Goal: Complete Application Form: Complete application form

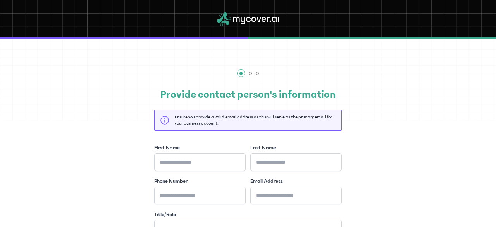
drag, startPoint x: 268, startPoint y: 152, endPoint x: 281, endPoint y: 231, distance: 80.1
click at [281, 226] on html "Provide contact person's information Ensure you provide a valid email address a…" at bounding box center [248, 113] width 496 height 227
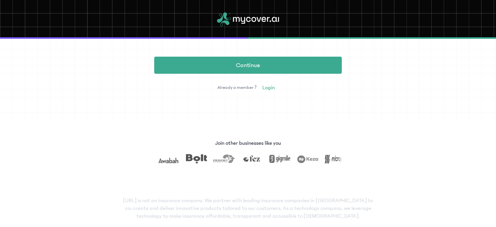
scroll to position [234, 0]
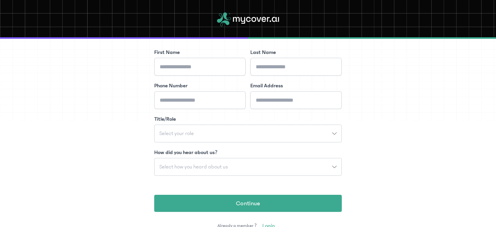
scroll to position [92, 0]
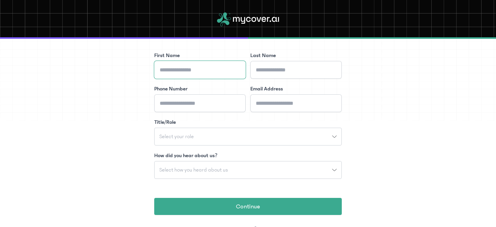
click at [204, 63] on input "First Name" at bounding box center [199, 70] width 91 height 18
type input "*******"
click at [260, 67] on input "Last Name" at bounding box center [295, 70] width 91 height 18
type input "**********"
click at [202, 102] on input "Phone Number" at bounding box center [199, 103] width 91 height 18
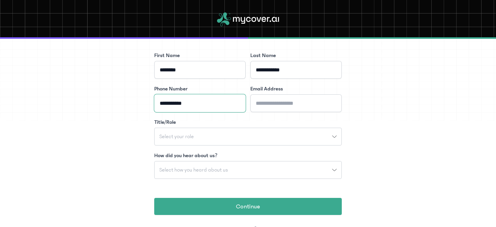
type input "**********"
click at [265, 96] on input "Email Address" at bounding box center [295, 103] width 91 height 18
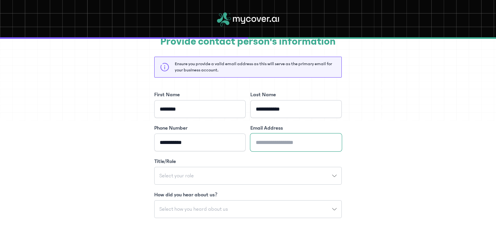
scroll to position [57, 0]
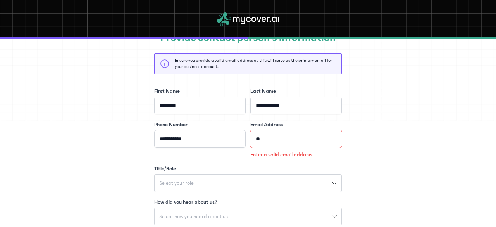
type input "*"
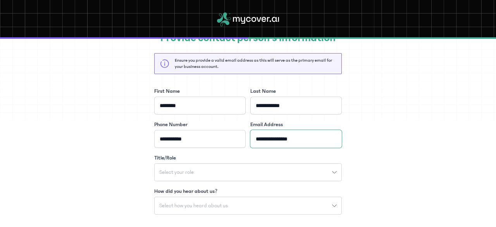
type input "**********"
click at [332, 170] on icon "button" at bounding box center [334, 172] width 5 height 5
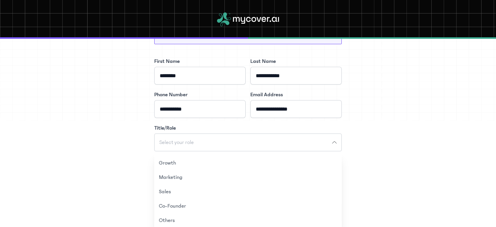
scroll to position [87, 0]
click at [168, 187] on button "Sales" at bounding box center [248, 191] width 188 height 14
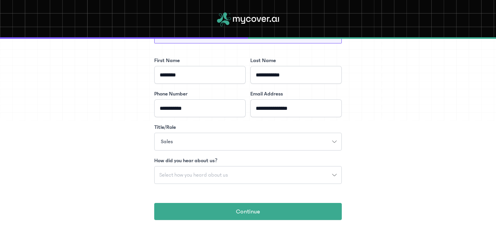
click at [336, 173] on icon "button" at bounding box center [334, 174] width 5 height 5
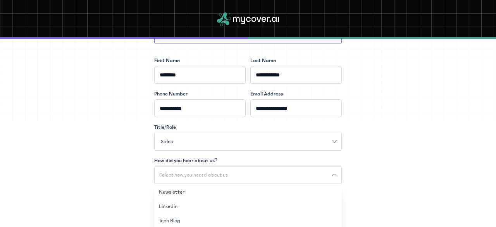
scroll to position [40, 0]
click at [178, 222] on button "Events" at bounding box center [248, 224] width 188 height 14
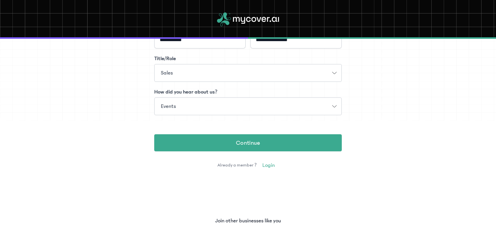
scroll to position [156, 0]
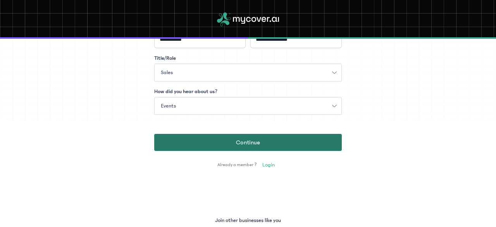
click at [238, 144] on span "Continue" at bounding box center [248, 142] width 24 height 9
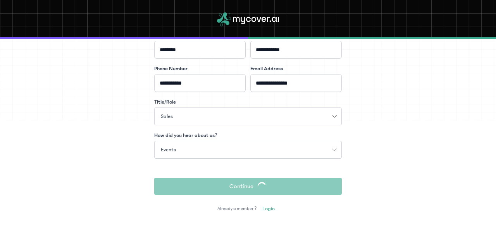
scroll to position [112, 0]
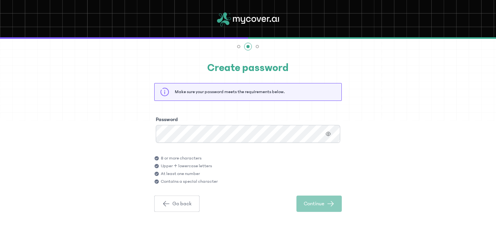
scroll to position [26, 0]
click at [332, 136] on button "button" at bounding box center [328, 134] width 13 height 10
click at [324, 200] on span "Continue" at bounding box center [314, 204] width 21 height 8
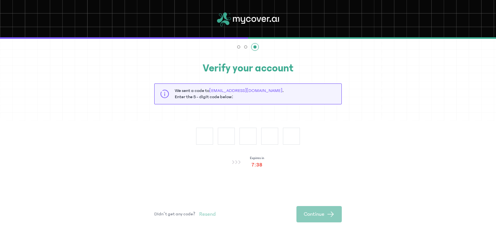
click at [132, 89] on div "Verify your account We sent a code to [EMAIL_ADDRESS][DOMAIN_NAME] . Enter the …" at bounding box center [248, 159] width 496 height 245
click at [207, 136] on input "text" at bounding box center [204, 135] width 17 height 17
type input "*"
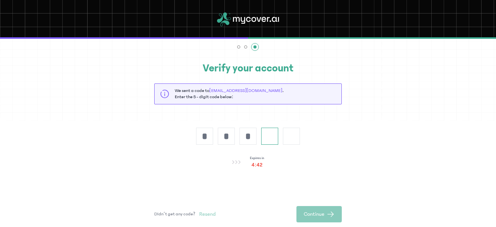
type input "*"
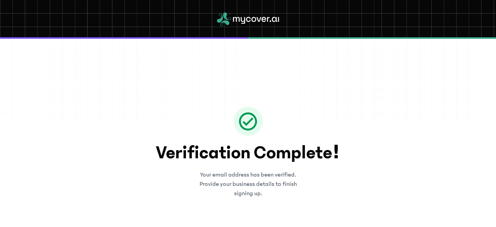
scroll to position [37, 0]
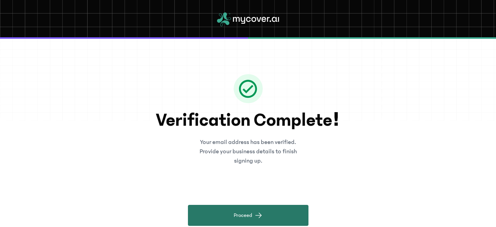
click at [248, 205] on button "Proceed" at bounding box center [248, 215] width 121 height 21
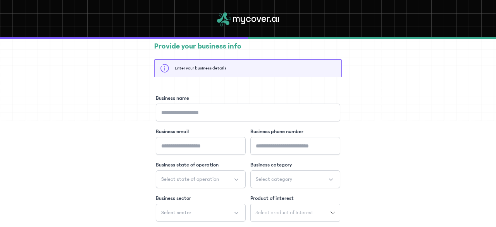
scroll to position [24, 0]
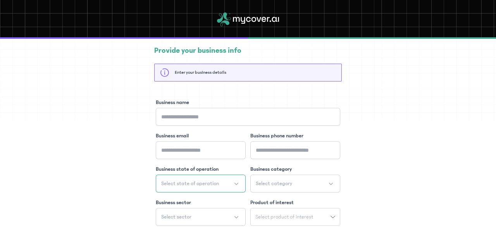
click at [236, 186] on button "Select state of operation" at bounding box center [201, 183] width 90 height 18
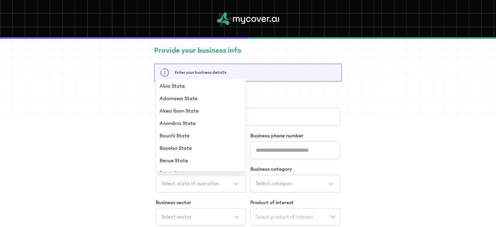
click at [107, 188] on div "Provide your business info Enter your business details Business name Business e…" at bounding box center [248, 154] width 496 height 281
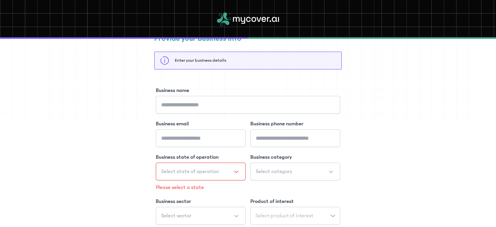
scroll to position [37, 0]
click at [193, 106] on input "Business name" at bounding box center [248, 104] width 184 height 18
type input "**********"
click at [196, 130] on input "Business email" at bounding box center [201, 137] width 90 height 18
type input "**********"
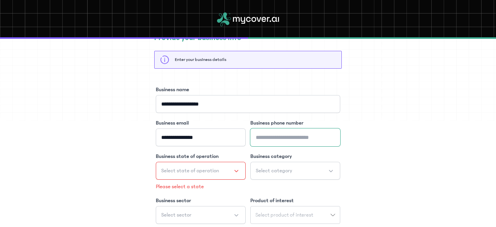
click at [308, 145] on input "Business phone number" at bounding box center [295, 137] width 90 height 18
type input "**********"
click at [236, 172] on button "Select state of operation" at bounding box center [201, 171] width 90 height 18
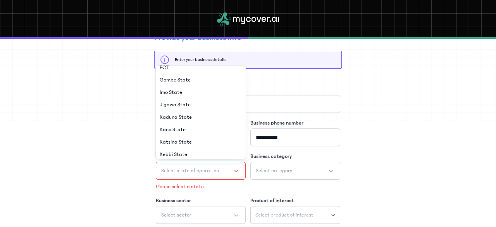
scroll to position [220, 0]
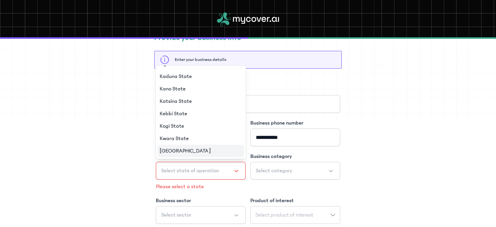
click at [209, 152] on li "[GEOGRAPHIC_DATA]" at bounding box center [200, 151] width 87 height 12
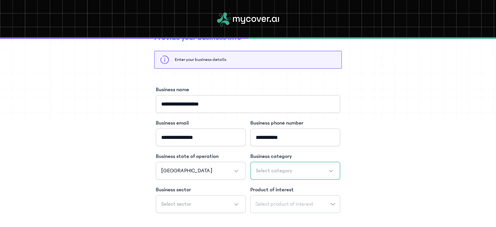
click at [331, 167] on button "Select category" at bounding box center [295, 171] width 90 height 18
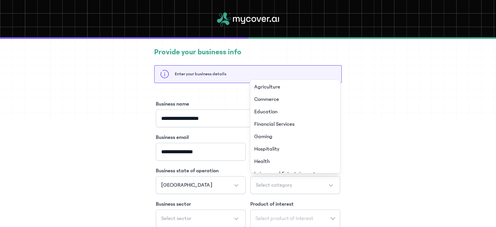
scroll to position [0, 0]
drag, startPoint x: 312, startPoint y: 132, endPoint x: 467, endPoint y: 191, distance: 166.0
click at [467, 191] on div "**********" at bounding box center [248, 156] width 496 height 281
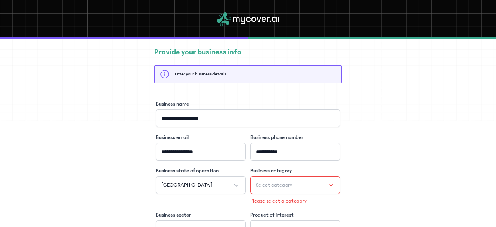
click at [332, 186] on button "Select category" at bounding box center [295, 185] width 90 height 18
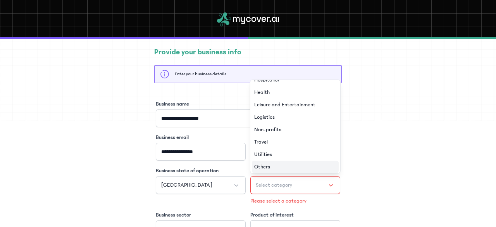
scroll to position [71, 0]
click at [266, 166] on span "Others" at bounding box center [262, 165] width 16 height 8
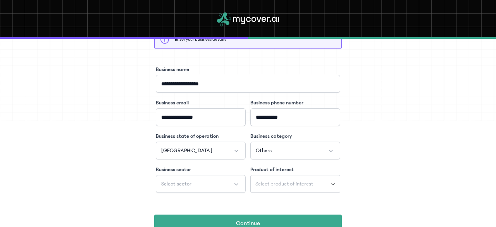
scroll to position [58, 0]
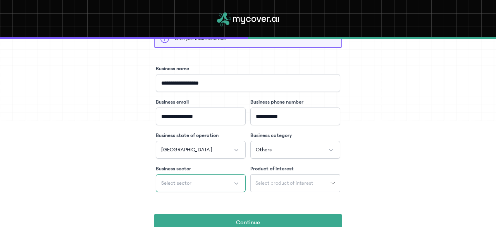
click at [236, 183] on button "Select sector" at bounding box center [201, 183] width 90 height 18
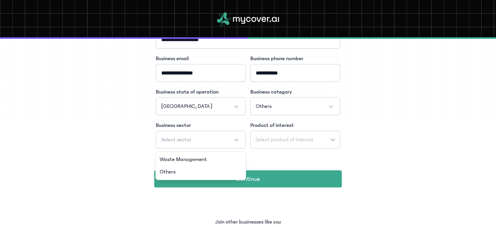
scroll to position [102, 0]
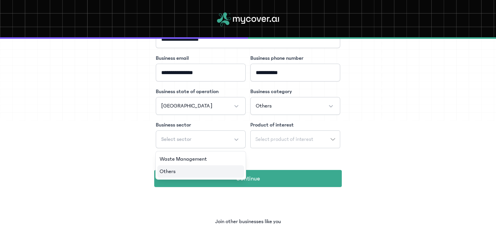
click at [189, 169] on li "Others" at bounding box center [200, 171] width 87 height 12
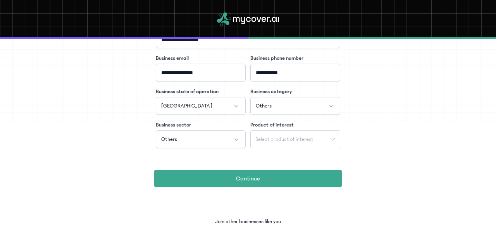
click at [326, 139] on div "Select product of interest" at bounding box center [291, 138] width 80 height 5
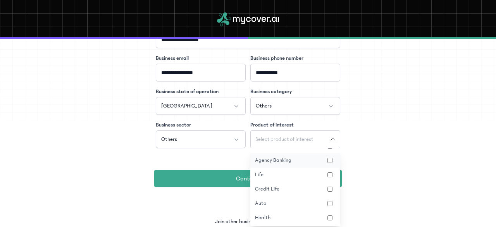
scroll to position [0, 0]
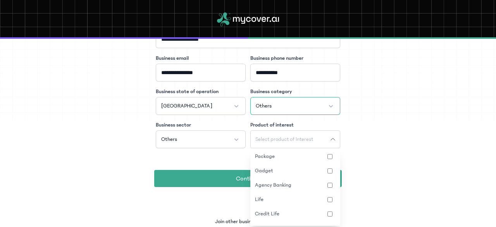
click at [333, 105] on button "Others" at bounding box center [295, 106] width 90 height 18
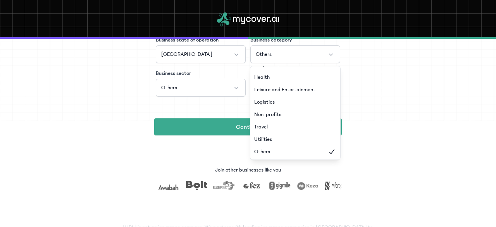
scroll to position [156, 0]
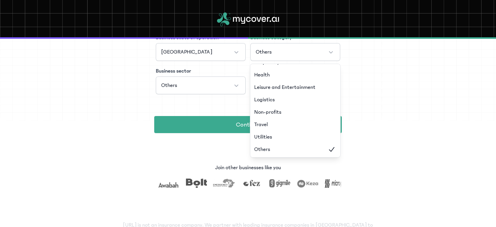
click at [386, 184] on div "Join other businesses like you" at bounding box center [248, 176] width 496 height 24
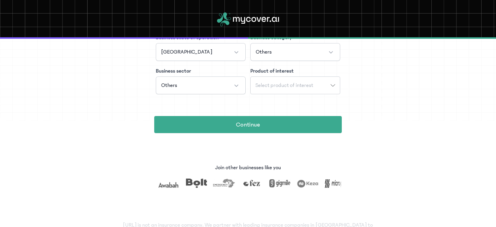
scroll to position [138, 0]
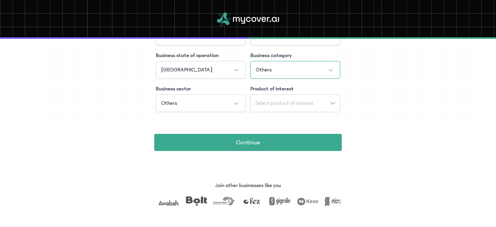
click at [329, 72] on button "Others" at bounding box center [295, 70] width 90 height 18
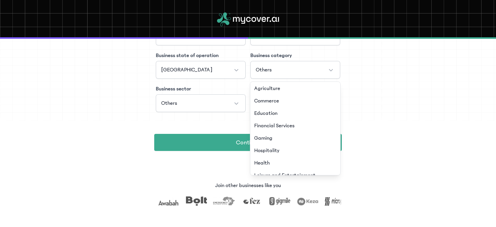
scroll to position [0, 0]
click at [271, 101] on span "Commerce" at bounding box center [266, 102] width 25 height 8
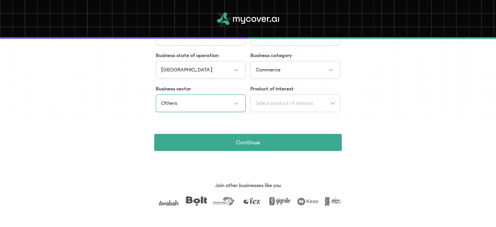
click at [233, 102] on button "Others" at bounding box center [201, 103] width 90 height 18
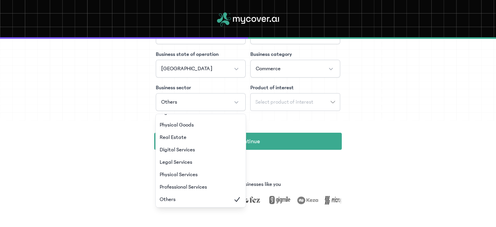
scroll to position [140, 0]
click at [86, 100] on div "**********" at bounding box center [248, 39] width 496 height 281
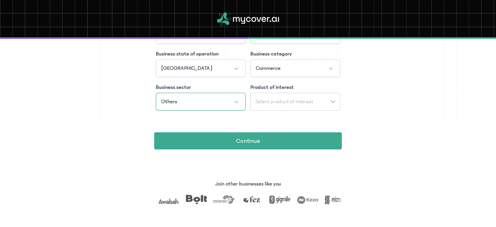
click at [235, 99] on button "Others" at bounding box center [201, 102] width 90 height 18
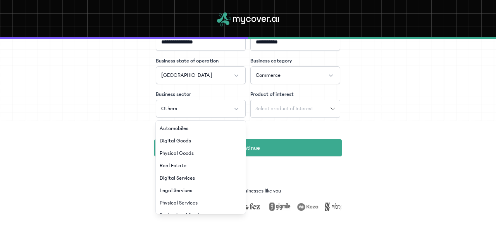
scroll to position [132, 0]
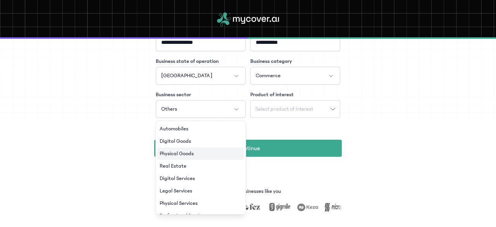
click at [175, 152] on span "Physical Goods" at bounding box center [177, 154] width 34 height 8
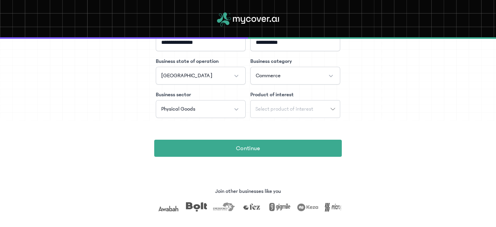
click at [334, 110] on icon "button" at bounding box center [333, 109] width 5 height 5
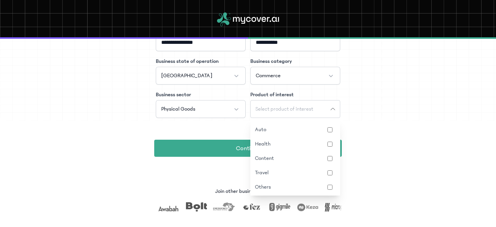
scroll to position [0, 0]
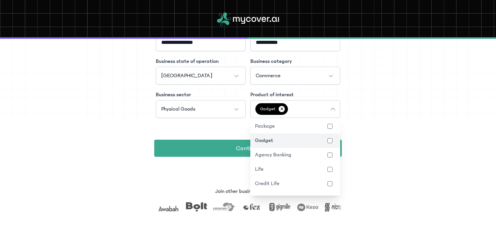
click at [200, 132] on div "**********" at bounding box center [248, 61] width 188 height 144
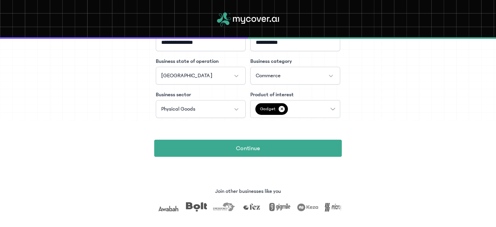
click at [332, 110] on icon "button" at bounding box center [333, 109] width 5 height 5
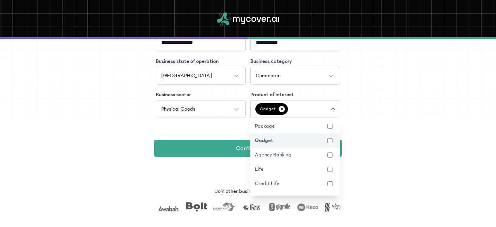
click at [99, 155] on div "**********" at bounding box center [248, 47] width 496 height 281
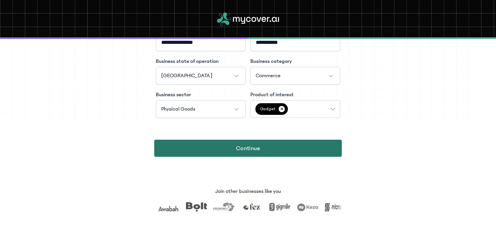
click at [273, 148] on button "Continue" at bounding box center [248, 148] width 188 height 17
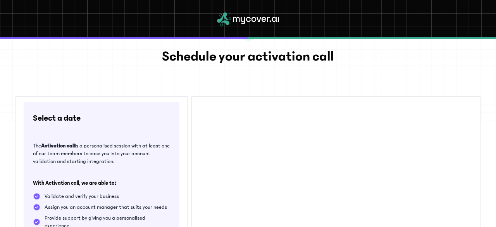
scroll to position [103, 0]
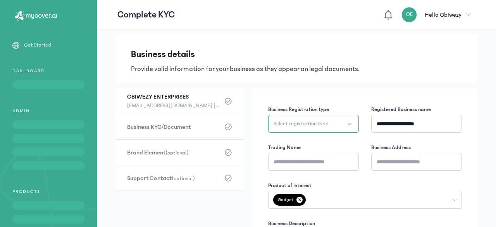
click at [353, 126] on button "Select registration type" at bounding box center [313, 124] width 91 height 18
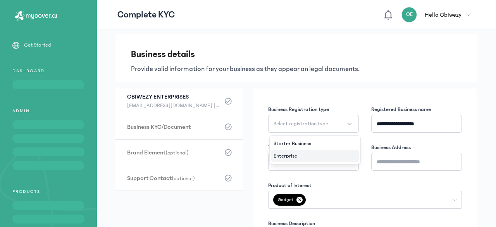
click at [296, 156] on span "Enterprise" at bounding box center [286, 156] width 24 height 8
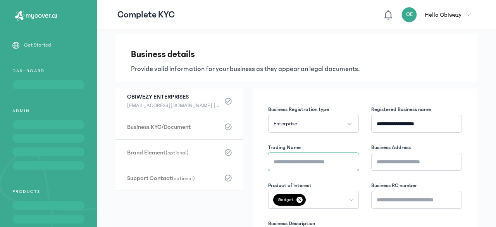
click at [321, 162] on input "Trading Name" at bounding box center [313, 162] width 91 height 18
type input "**********"
click at [390, 162] on input "Business Address" at bounding box center [416, 162] width 91 height 18
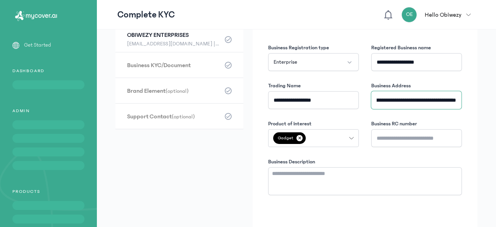
scroll to position [62, 0]
type input "**********"
click at [414, 141] on input "Business RC number" at bounding box center [416, 138] width 91 height 18
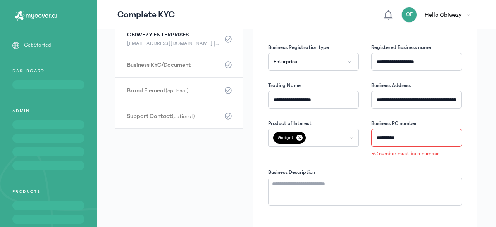
click at [419, 176] on div "Business Description" at bounding box center [365, 172] width 194 height 8
click at [382, 137] on input "*********" at bounding box center [416, 138] width 91 height 18
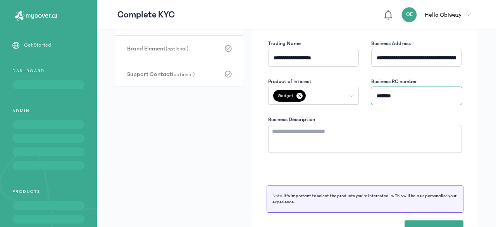
scroll to position [125, 0]
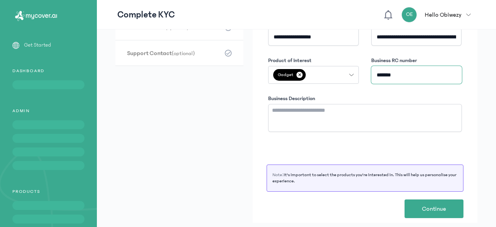
type input "*******"
click at [352, 78] on button "Gadget ✕" at bounding box center [313, 75] width 91 height 18
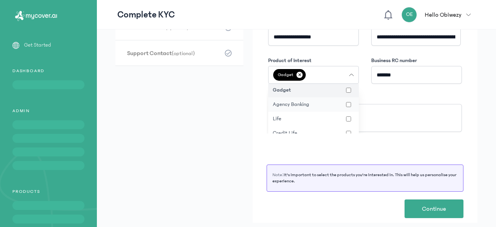
scroll to position [0, 0]
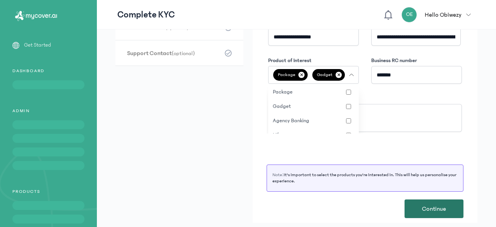
click at [415, 207] on button "Continue" at bounding box center [434, 208] width 59 height 19
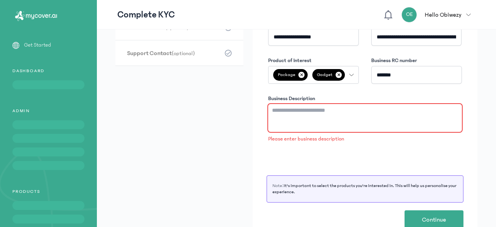
click at [281, 113] on textarea "Business Description" at bounding box center [365, 118] width 194 height 28
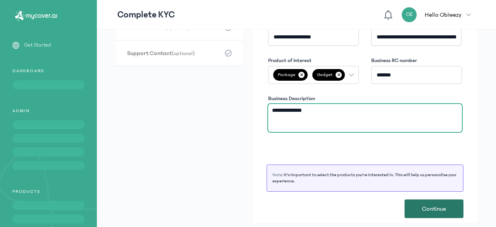
type textarea "**********"
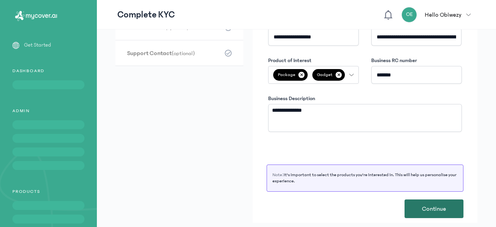
click at [424, 209] on span "Continue" at bounding box center [434, 208] width 24 height 9
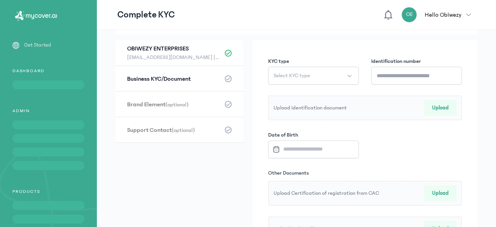
scroll to position [47, 0]
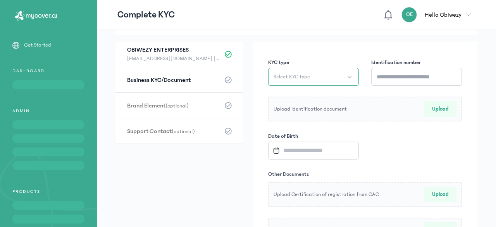
click at [348, 79] on button "Select KYC type" at bounding box center [313, 77] width 91 height 18
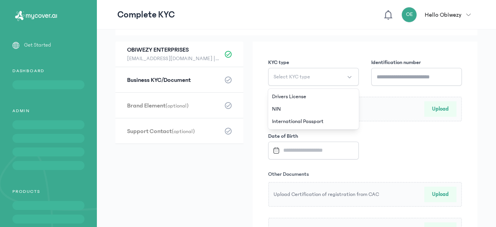
click at [408, 131] on div "KYC type Select KYC type Drivers License NIN International Passport Identificat…" at bounding box center [365, 150] width 197 height 187
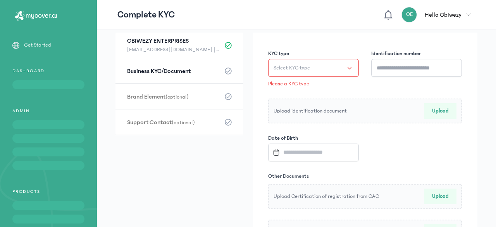
scroll to position [56, 0]
click at [351, 68] on button "Select KYC type" at bounding box center [313, 68] width 91 height 18
click at [400, 139] on div "KYC type Select KYC type Drivers License NIN International Passport Please a KY…" at bounding box center [365, 147] width 197 height 198
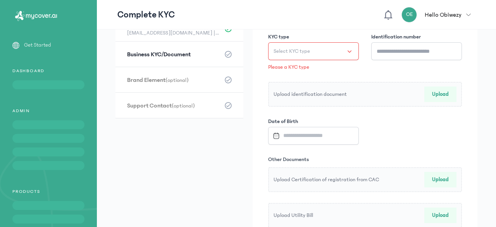
scroll to position [72, 0]
click at [348, 51] on button "Select KYC type" at bounding box center [313, 52] width 91 height 18
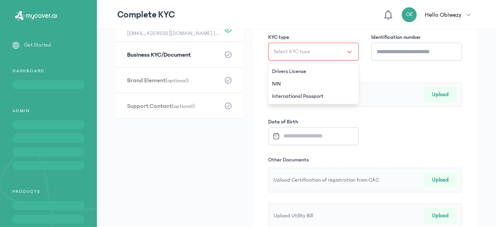
click at [372, 72] on div "KYC type Select KYC type Drivers License NIN International Passport Please a KY…" at bounding box center [365, 131] width 197 height 198
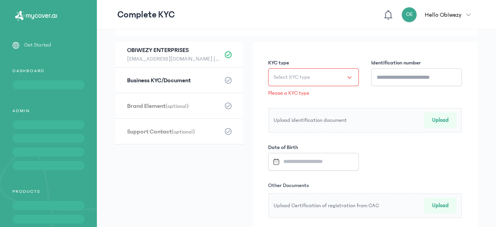
scroll to position [47, 0]
click at [348, 76] on button "Select KYC type" at bounding box center [313, 77] width 91 height 18
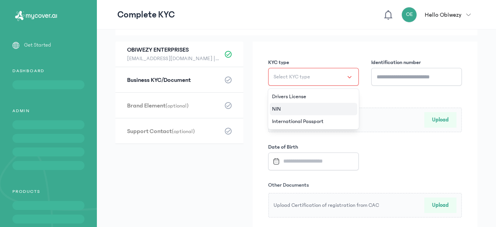
click at [281, 105] on span "NIN" at bounding box center [276, 109] width 9 height 8
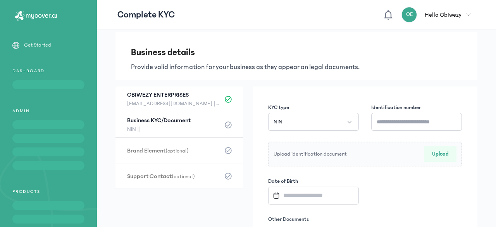
scroll to position [0, 0]
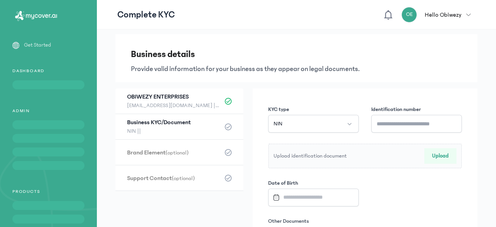
click at [148, 151] on h3 "Brand Element (optional)" at bounding box center [173, 152] width 93 height 9
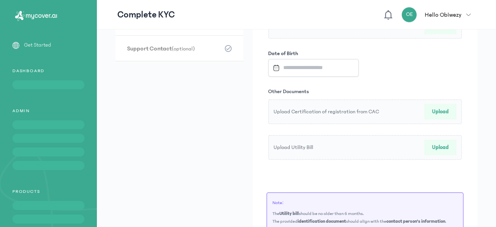
scroll to position [170, 0]
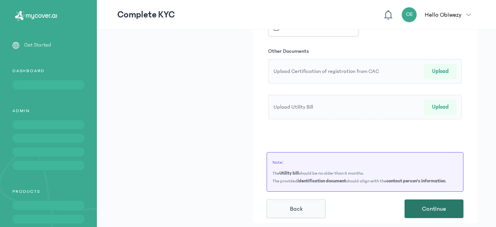
click at [444, 207] on span "Continue" at bounding box center [434, 208] width 24 height 9
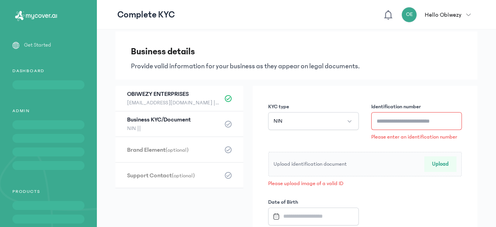
scroll to position [0, 0]
